Goal: Transaction & Acquisition: Purchase product/service

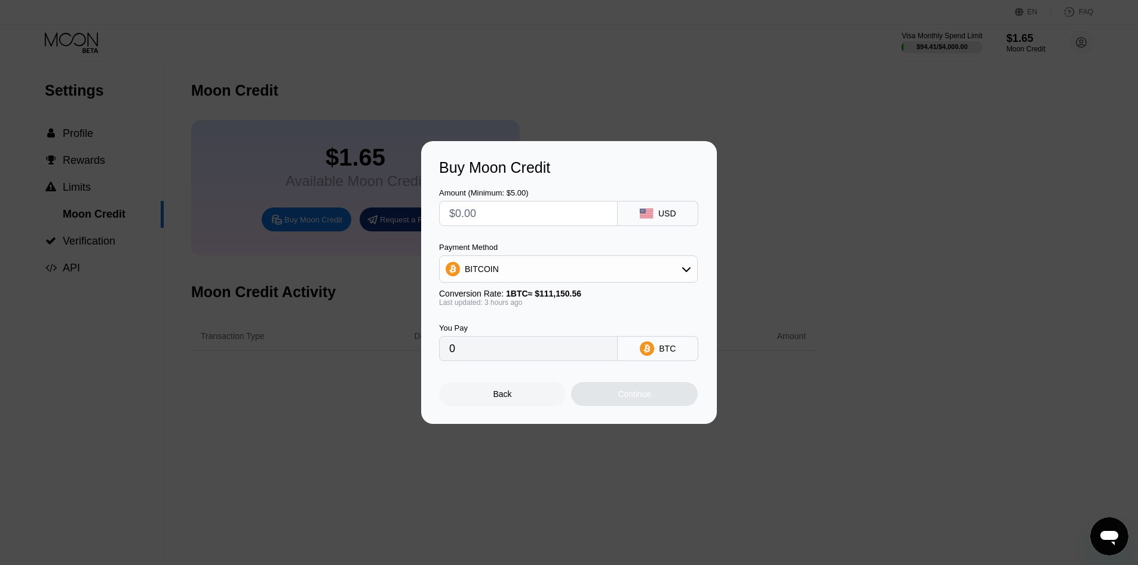
drag, startPoint x: 548, startPoint y: 213, endPoint x: 488, endPoint y: 208, distance: 60.0
click at [493, 208] on input "text" at bounding box center [528, 213] width 158 height 24
type input "$10"
type input "0.00008954"
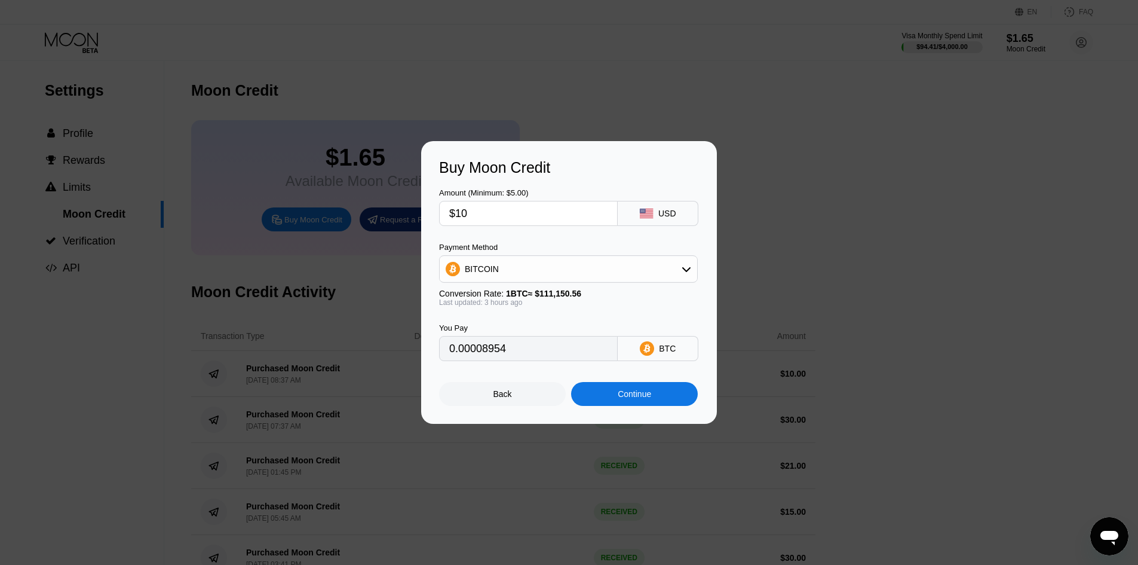
type input "$10"
click at [560, 269] on div "BITCOIN" at bounding box center [569, 269] width 258 height 24
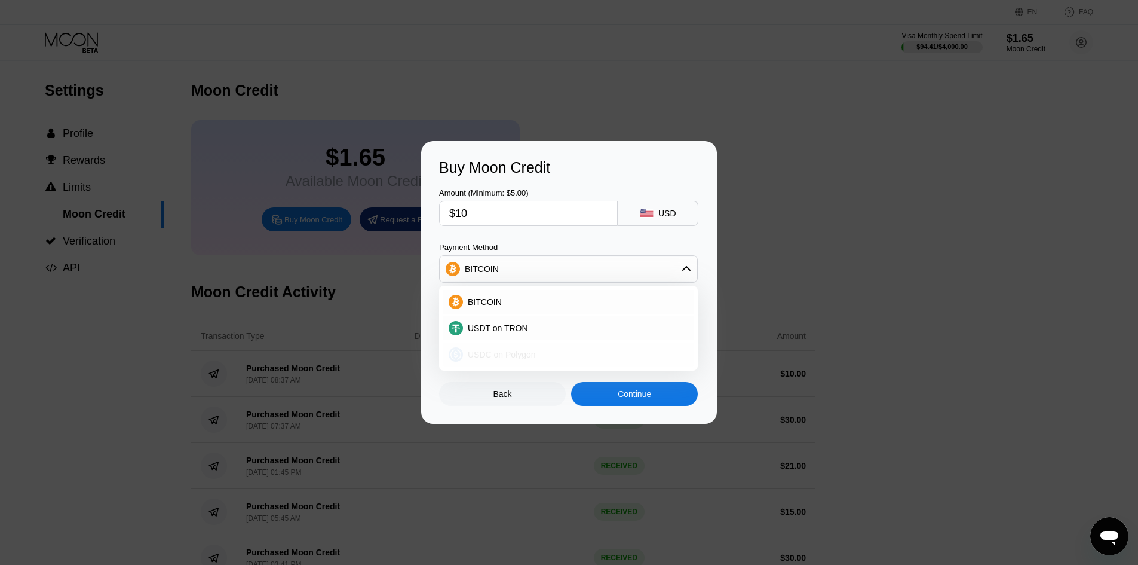
click at [525, 354] on span "USDC on Polygon" at bounding box center [502, 355] width 68 height 10
type input "10.00000000"
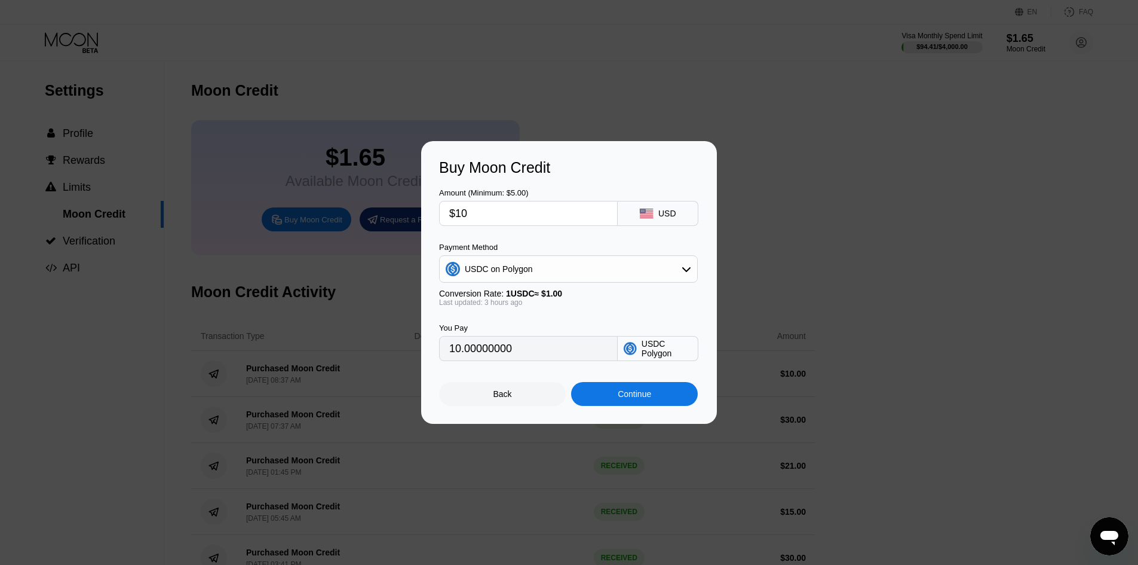
click at [624, 393] on div "Continue" at bounding box center [634, 394] width 33 height 10
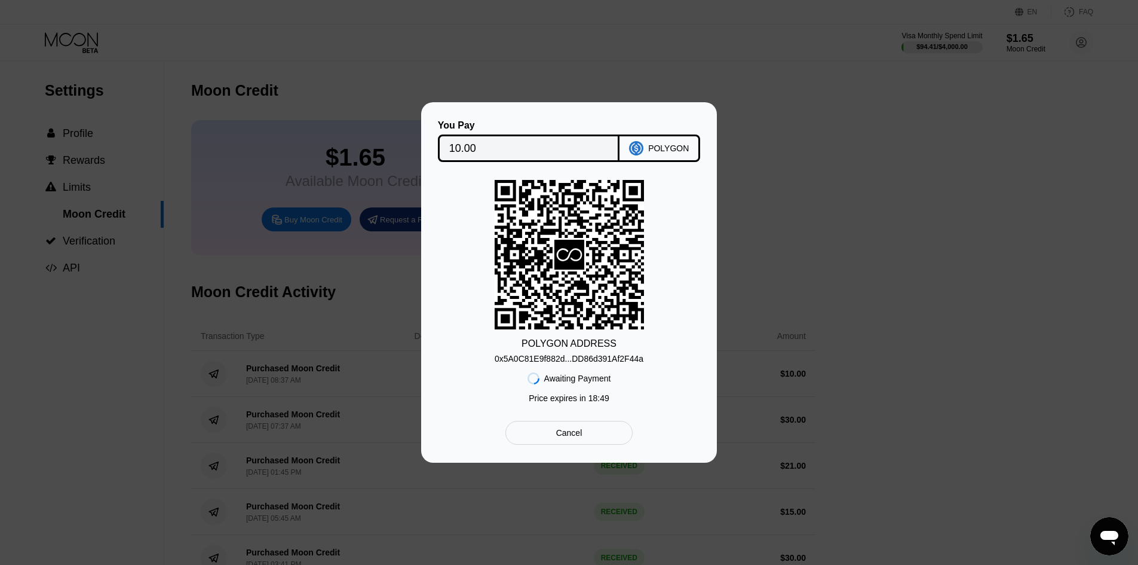
click at [633, 360] on div "0x5A0C81E9f882d...DD86d391Af2F44a" at bounding box center [569, 359] width 149 height 10
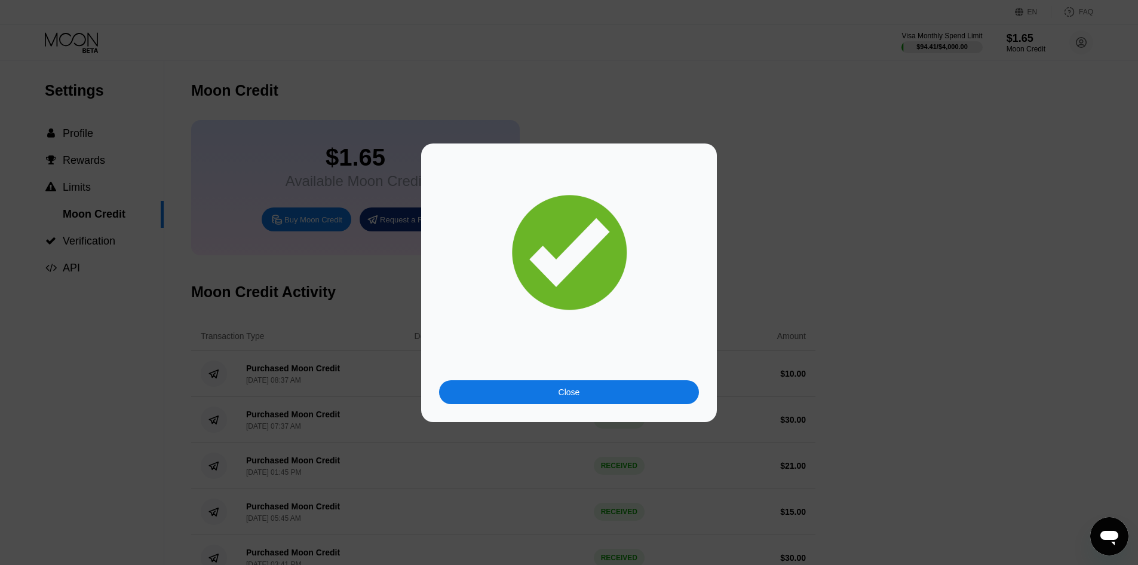
click at [595, 386] on div "Close" at bounding box center [569, 392] width 260 height 24
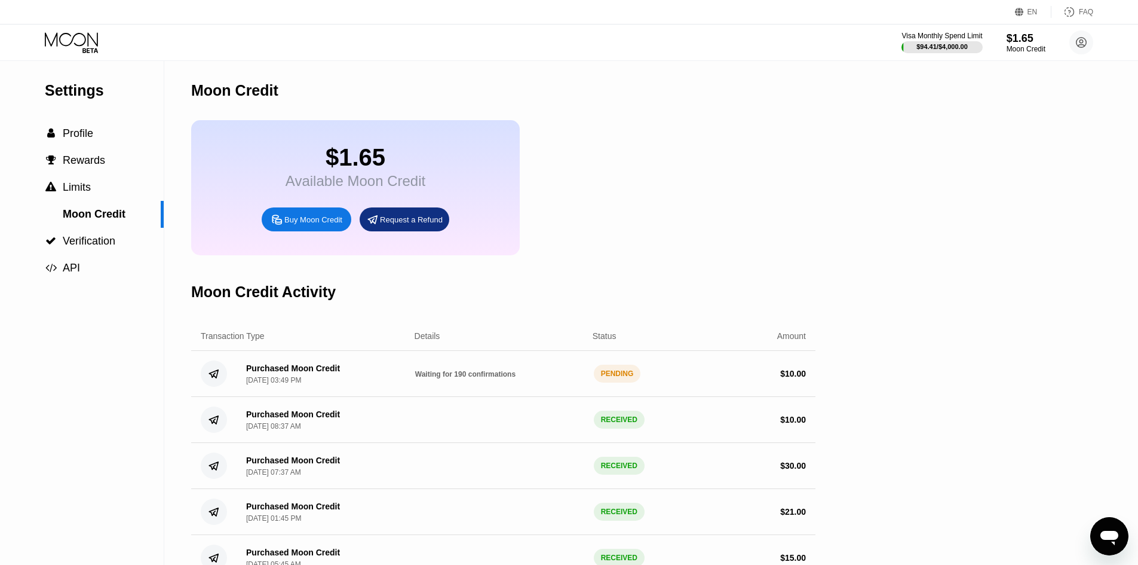
click at [658, 170] on div "$1.65 Available Moon Credit Buy Moon Credit Request a Refund" at bounding box center [503, 187] width 624 height 135
click at [82, 39] on icon at bounding box center [73, 42] width 56 height 21
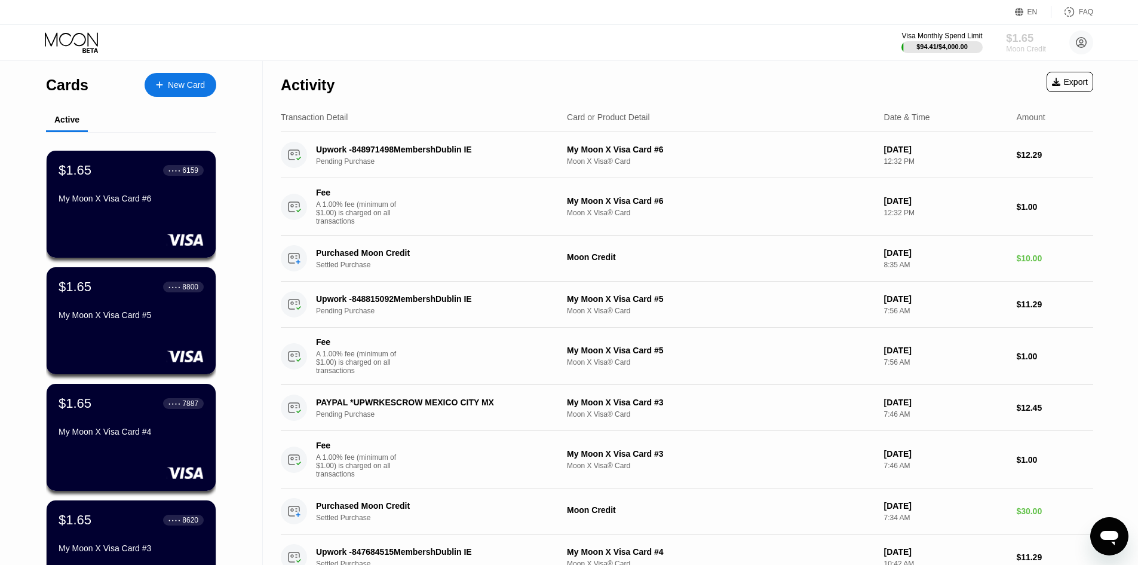
click at [1034, 44] on div "$1.65" at bounding box center [1026, 38] width 40 height 13
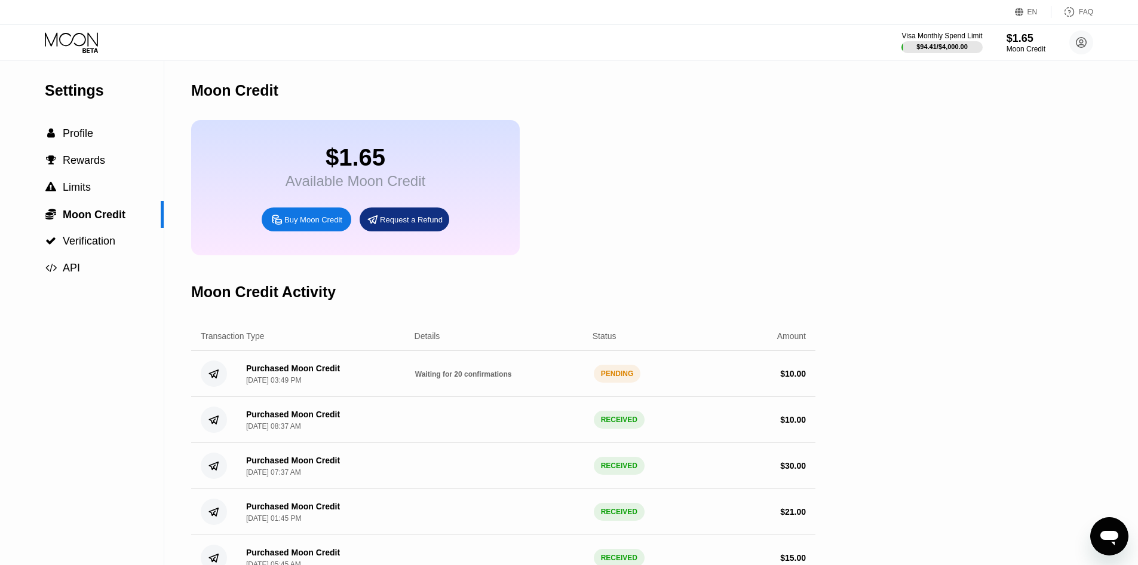
click at [78, 32] on icon at bounding box center [73, 42] width 56 height 21
